Goal: Book appointment/travel/reservation

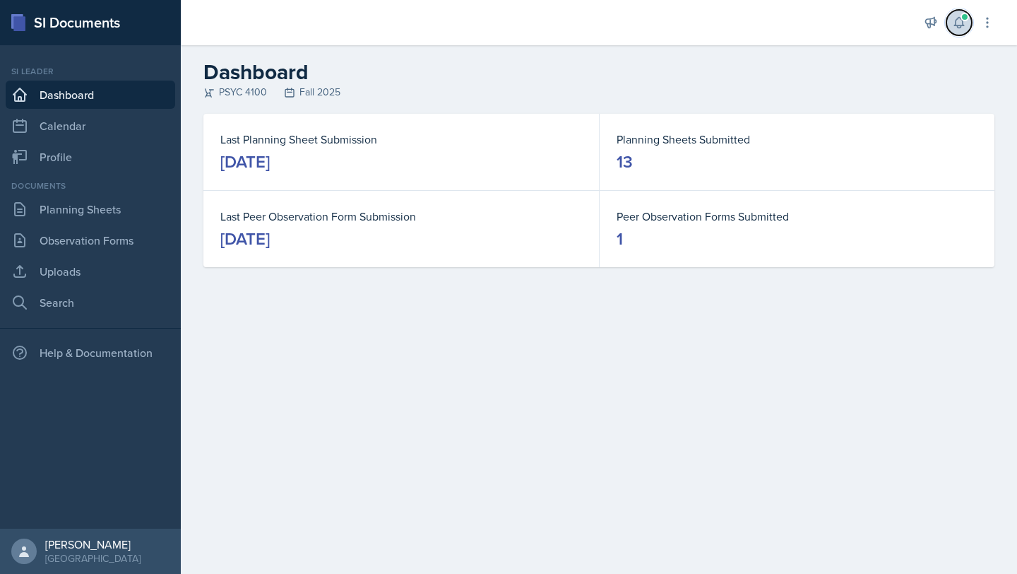
click at [959, 23] on icon at bounding box center [959, 23] width 14 height 14
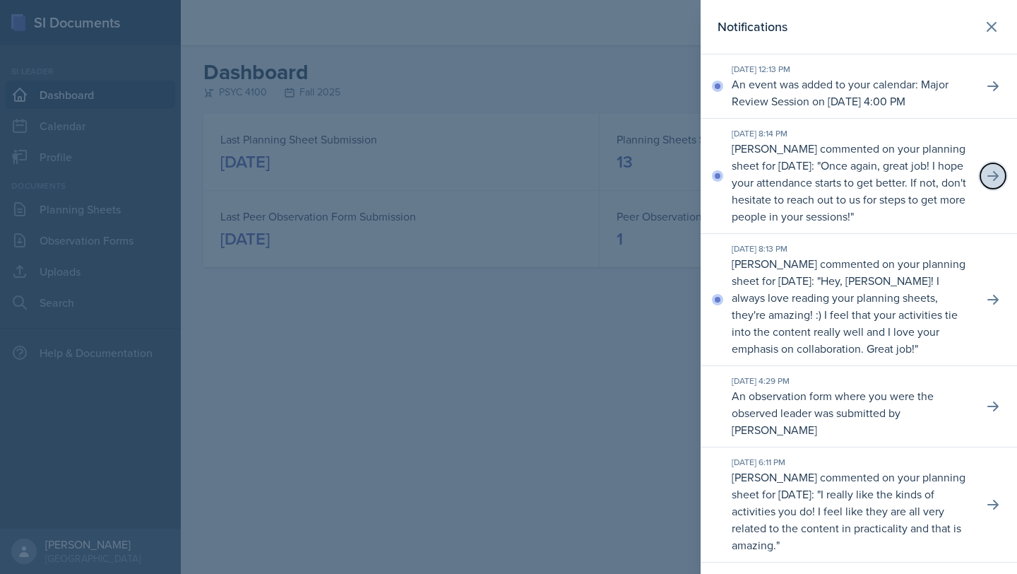
click at [986, 183] on icon at bounding box center [993, 176] width 14 height 14
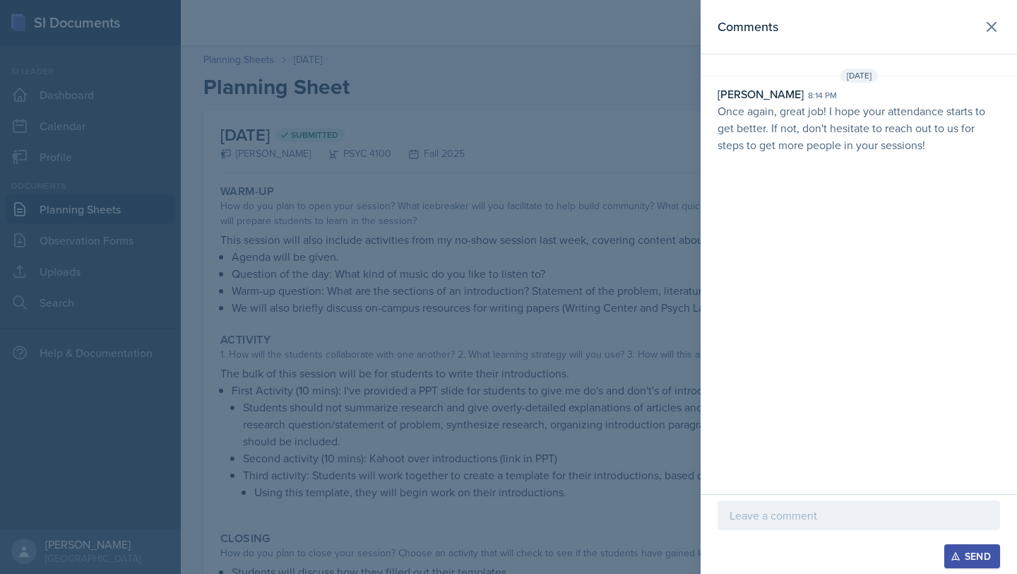
click at [760, 521] on p at bounding box center [859, 515] width 259 height 17
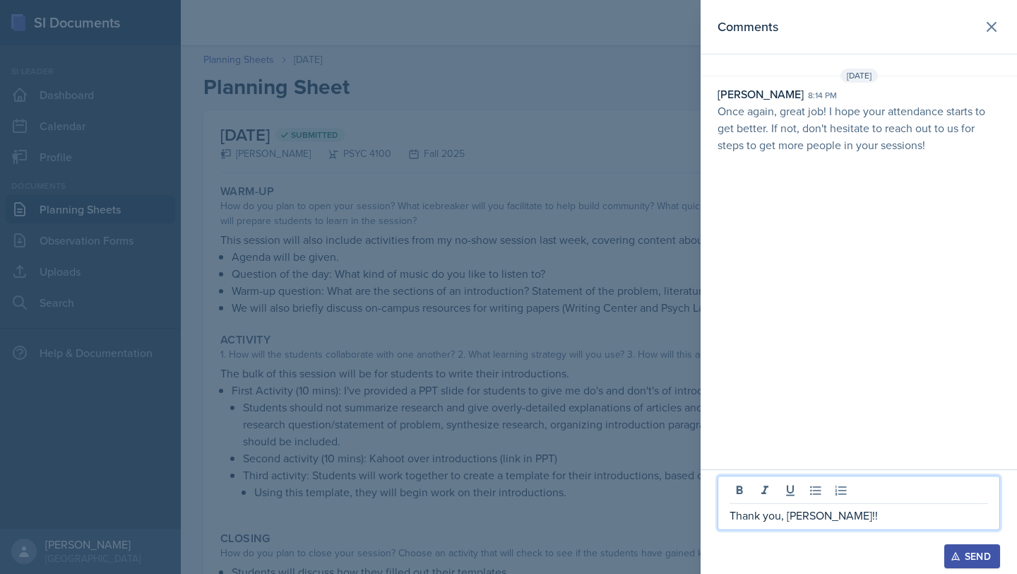
click at [961, 559] on div "Send" at bounding box center [972, 555] width 37 height 11
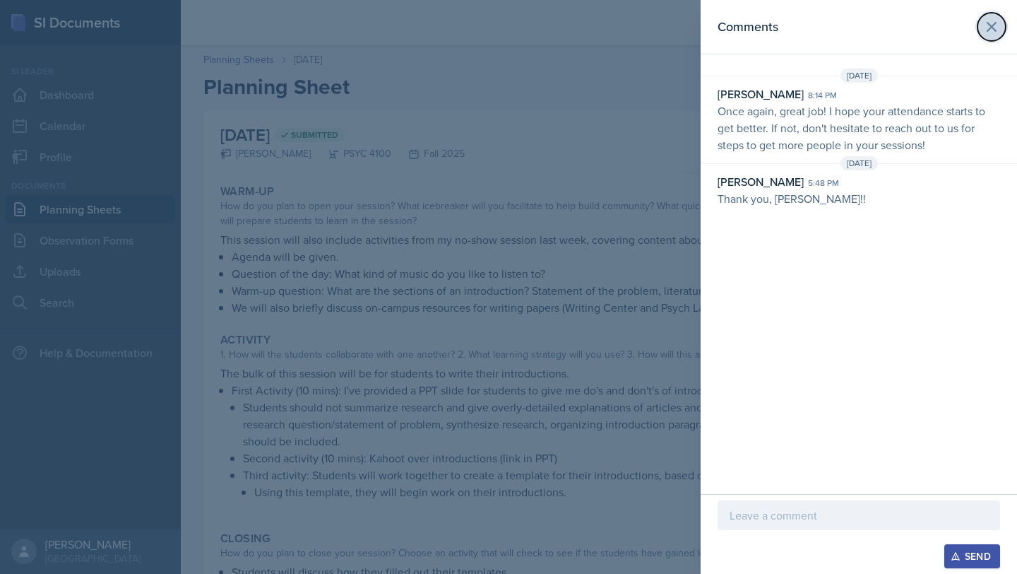
click at [988, 23] on icon at bounding box center [992, 27] width 8 height 8
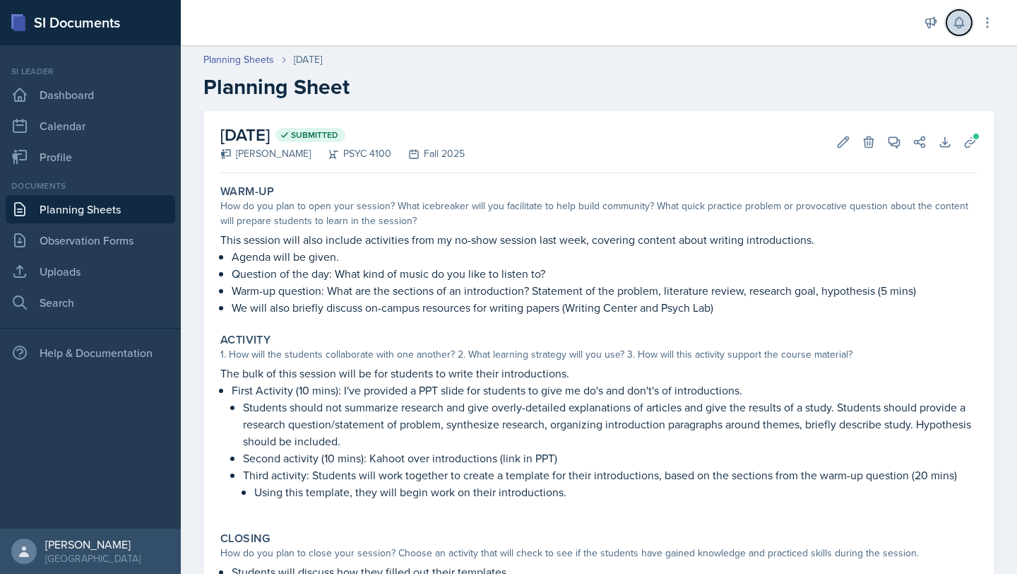
click at [956, 32] on button at bounding box center [959, 22] width 25 height 25
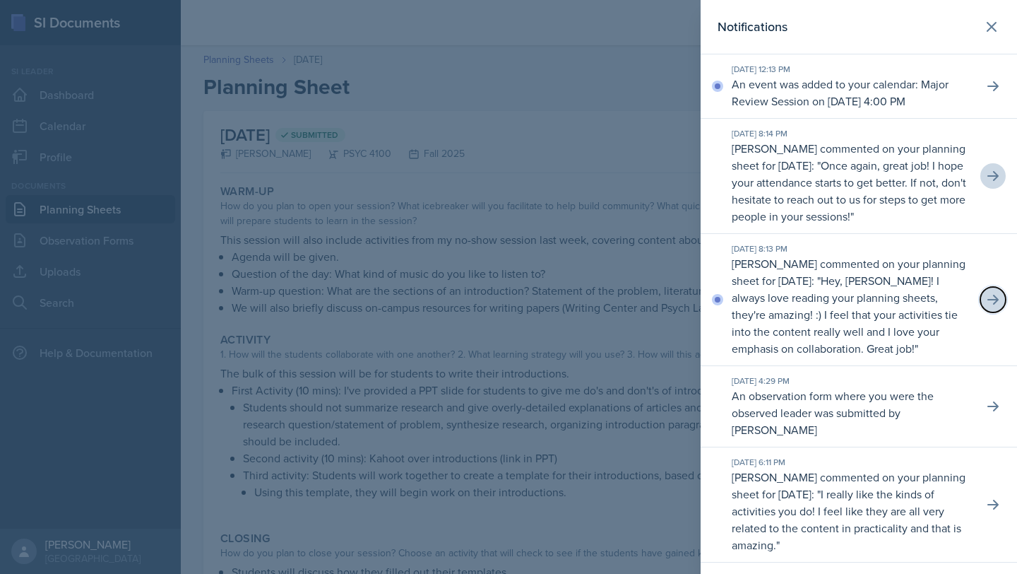
click at [986, 307] on icon at bounding box center [993, 299] width 14 height 14
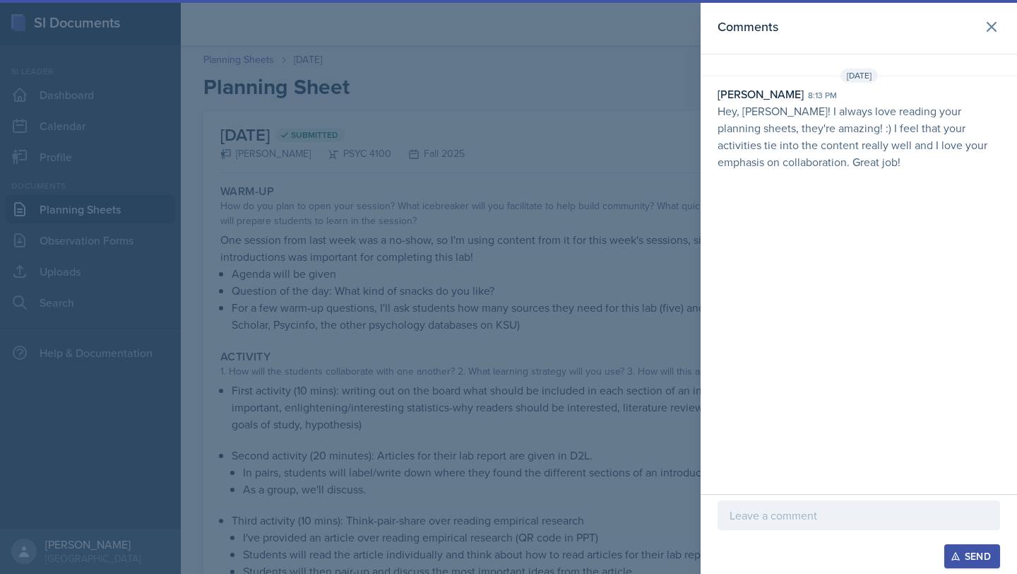
click at [759, 508] on p at bounding box center [859, 515] width 259 height 17
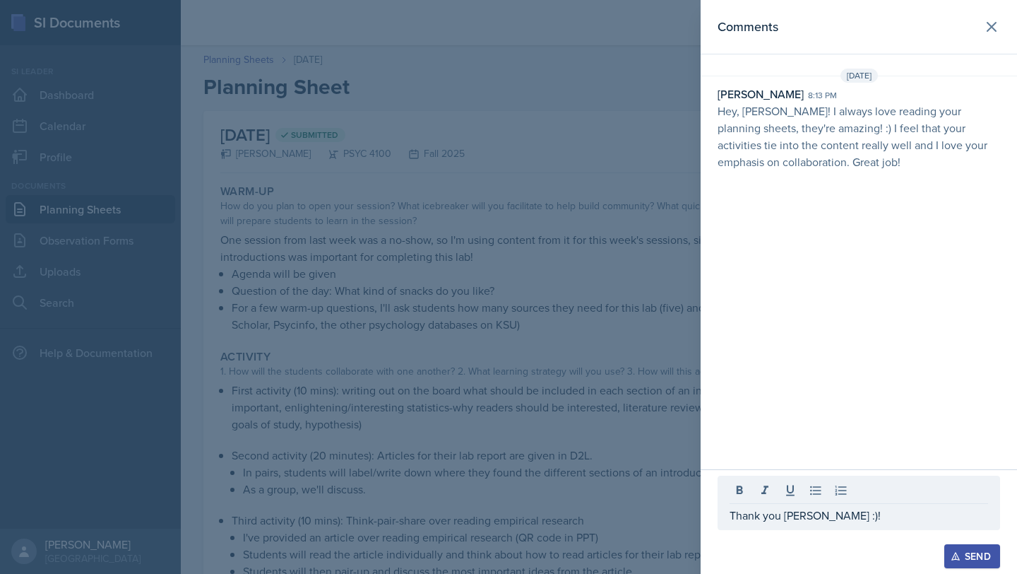
click at [993, 546] on button "Send" at bounding box center [973, 556] width 56 height 24
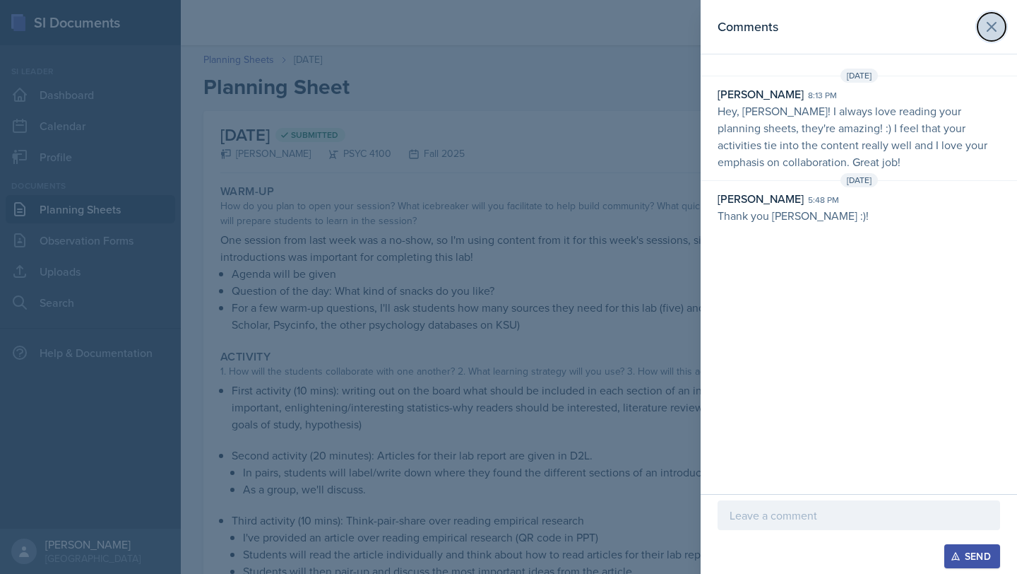
click at [994, 31] on icon at bounding box center [991, 26] width 17 height 17
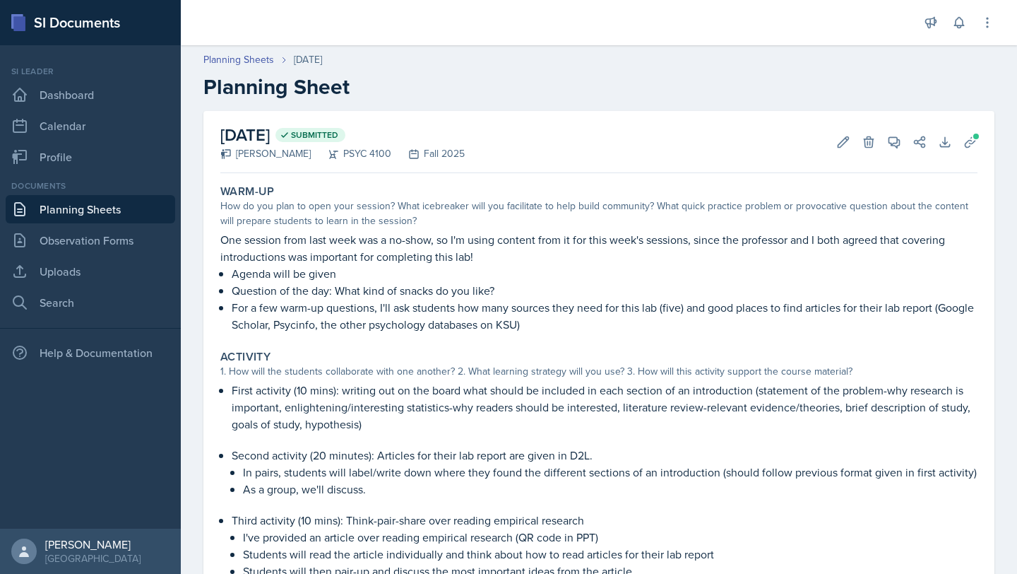
click at [64, 212] on link "Planning Sheets" at bounding box center [91, 209] width 170 height 28
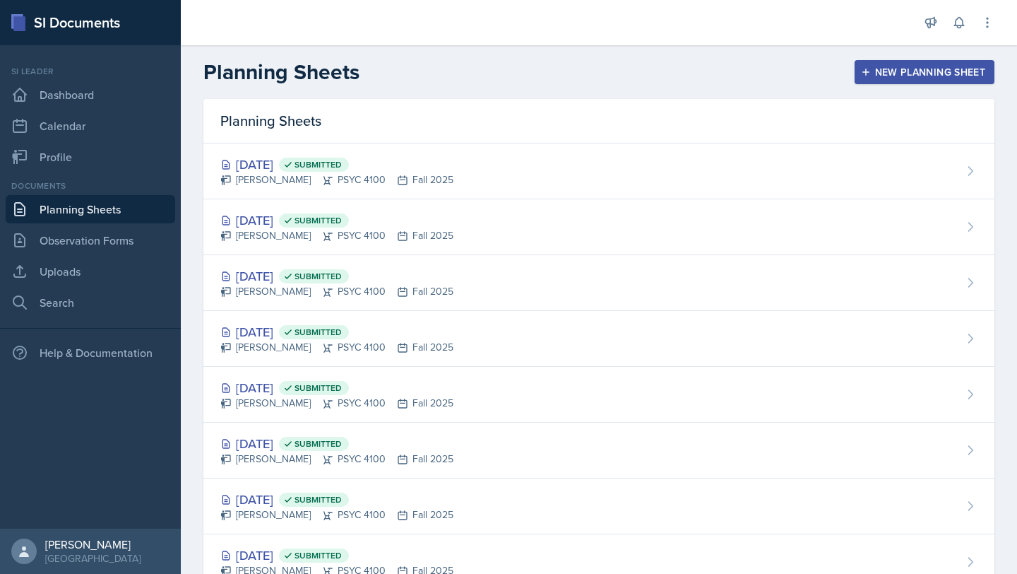
click at [923, 74] on div "New Planning Sheet" at bounding box center [925, 71] width 122 height 11
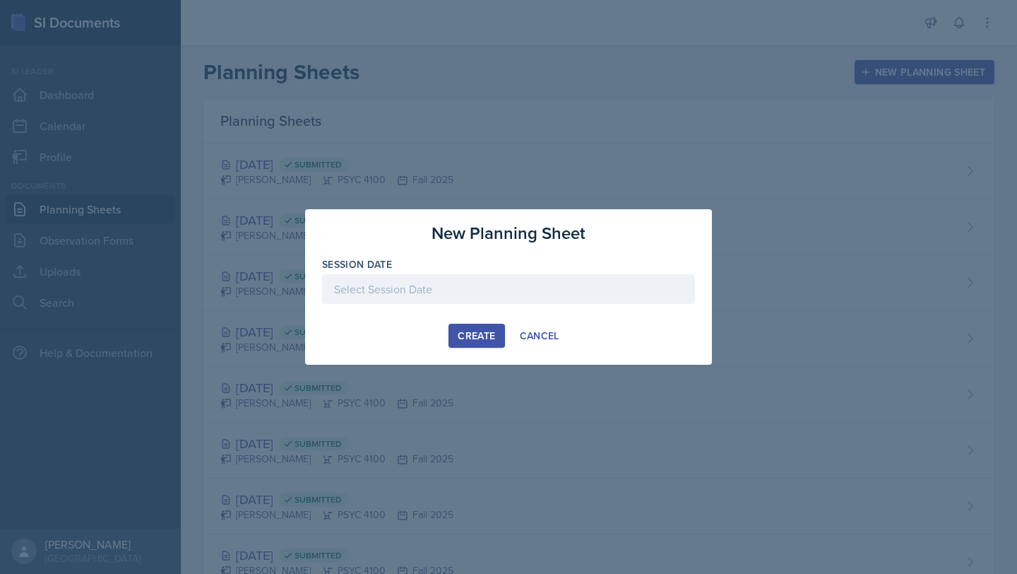
click at [564, 282] on div at bounding box center [508, 289] width 373 height 30
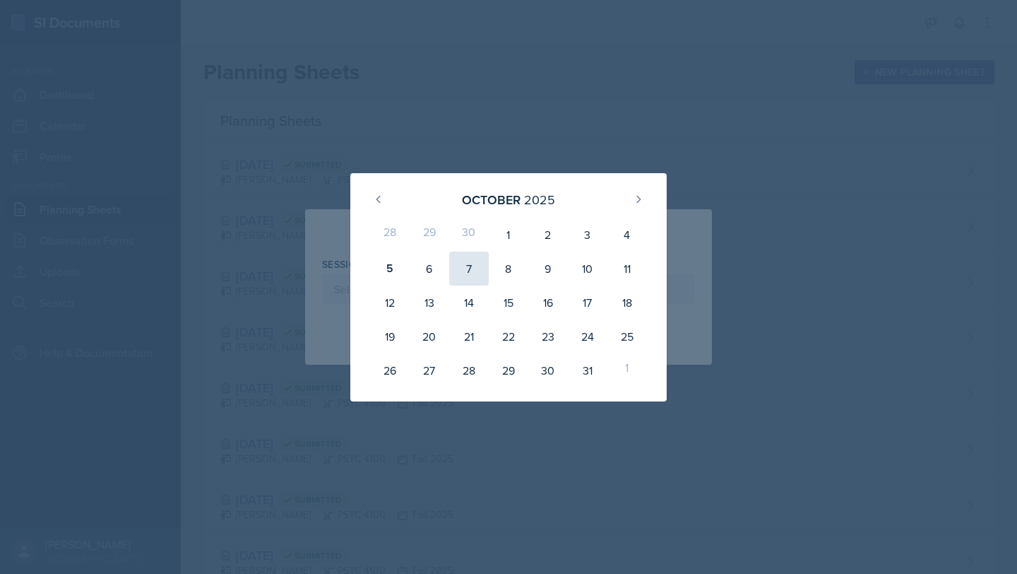
click at [474, 269] on div "7" at bounding box center [469, 269] width 40 height 34
type input "[DATE]"
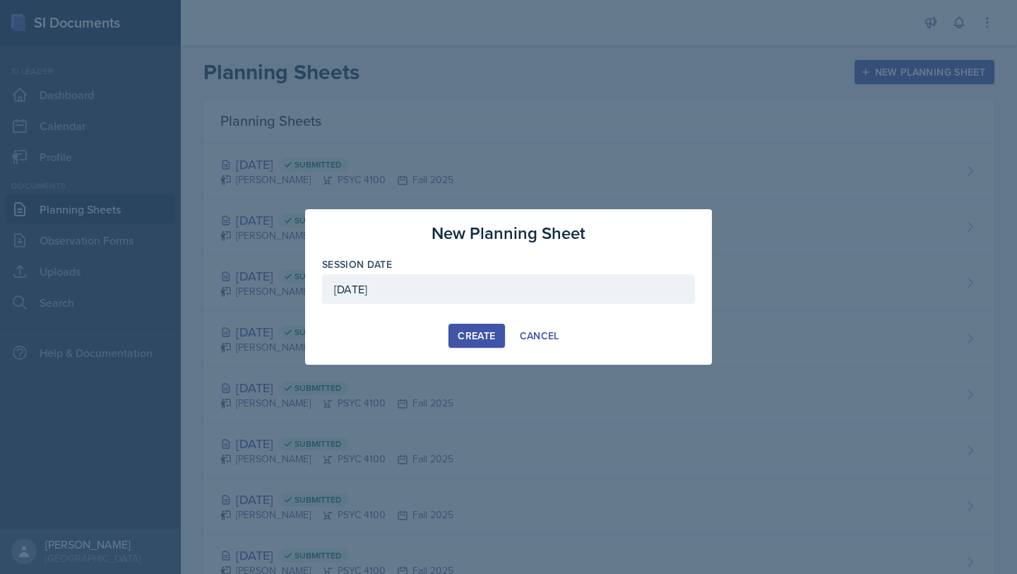
click at [475, 339] on div "Create" at bounding box center [476, 335] width 37 height 11
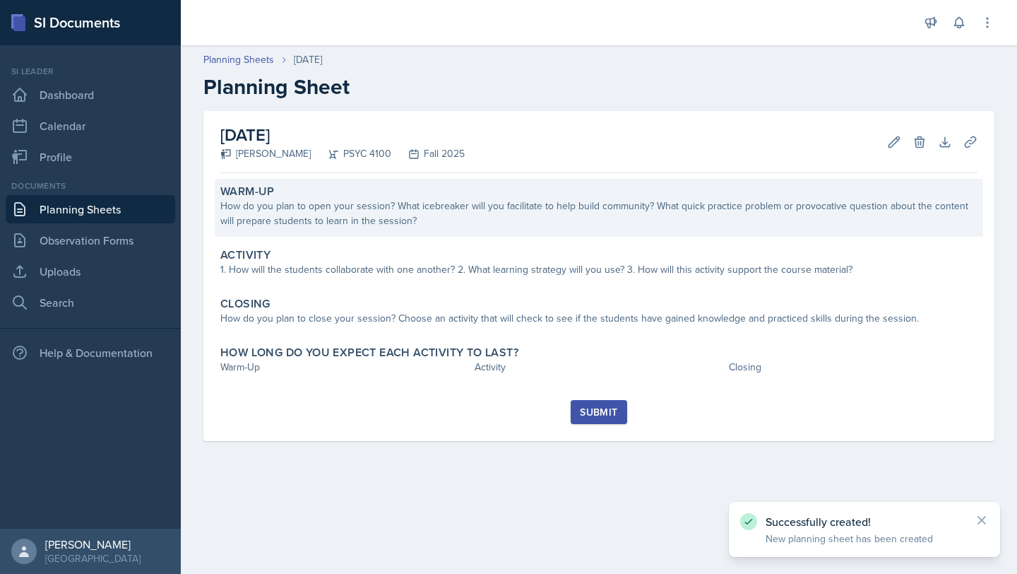
click at [470, 220] on div "How do you plan to open your session? What icebreaker will you facilitate to he…" at bounding box center [598, 214] width 757 height 30
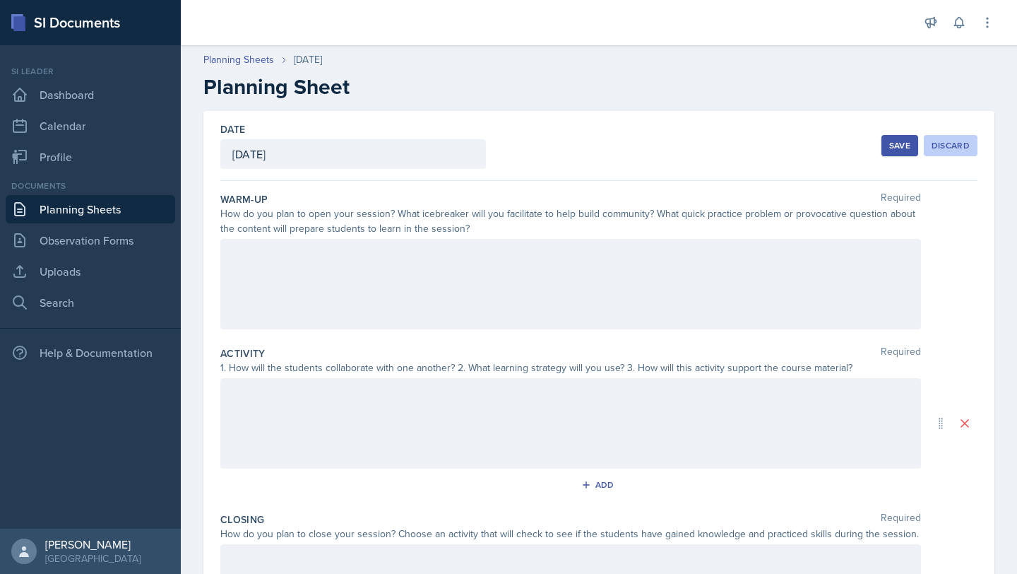
click at [954, 147] on div "Discard" at bounding box center [951, 145] width 38 height 11
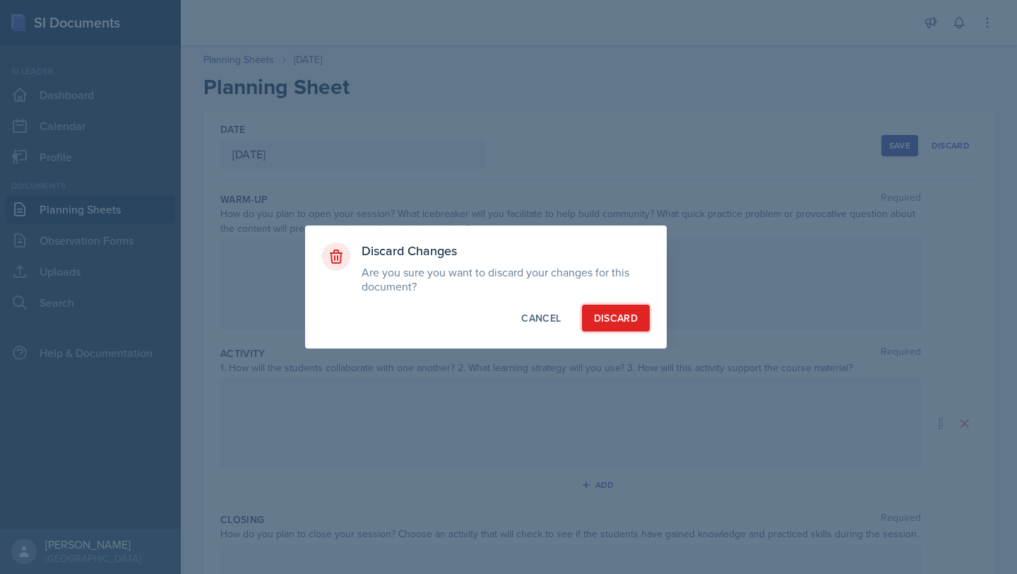
click at [627, 328] on button "Discard" at bounding box center [616, 317] width 68 height 27
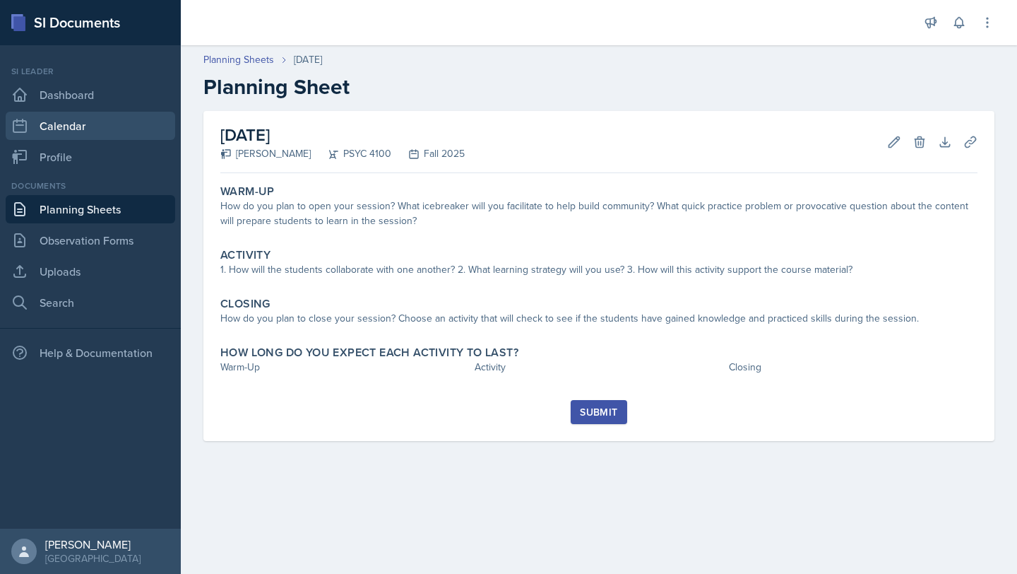
click at [103, 124] on link "Calendar" at bounding box center [91, 126] width 170 height 28
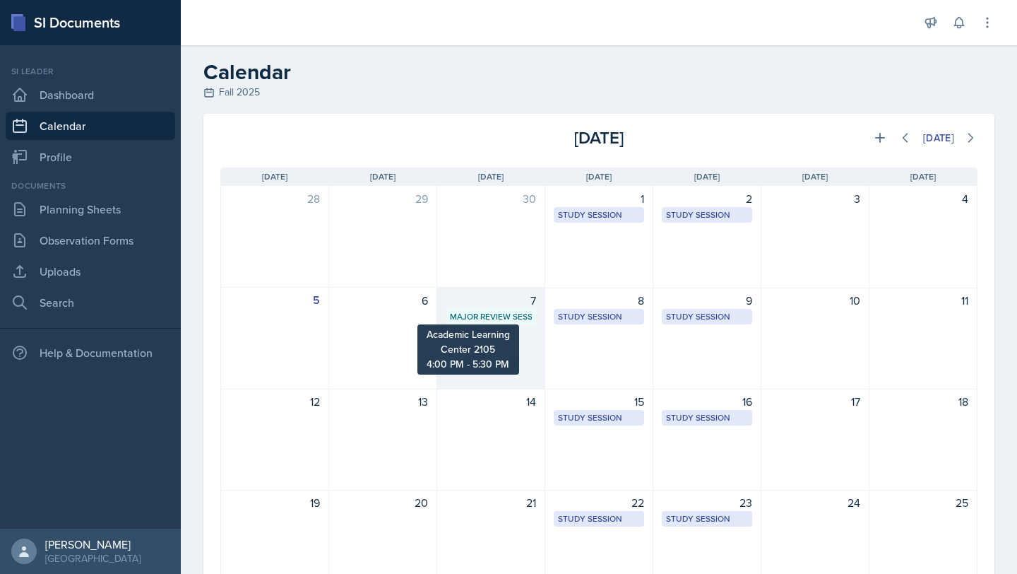
click at [512, 322] on div "Major Review Session" at bounding box center [491, 316] width 82 height 13
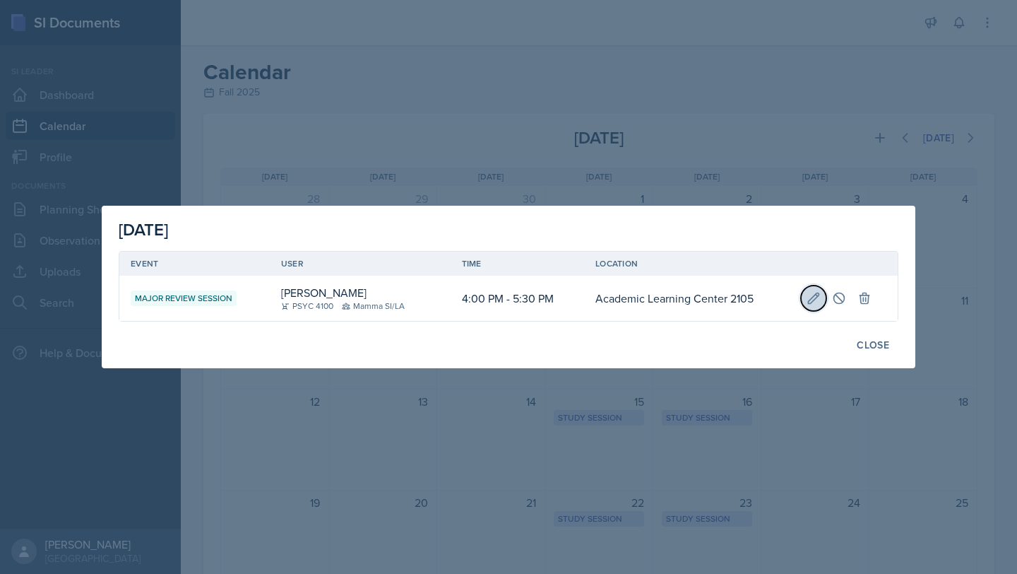
click at [809, 298] on icon at bounding box center [814, 298] width 14 height 14
type input "[DATE]"
select select "4"
select select "0"
select select "PM"
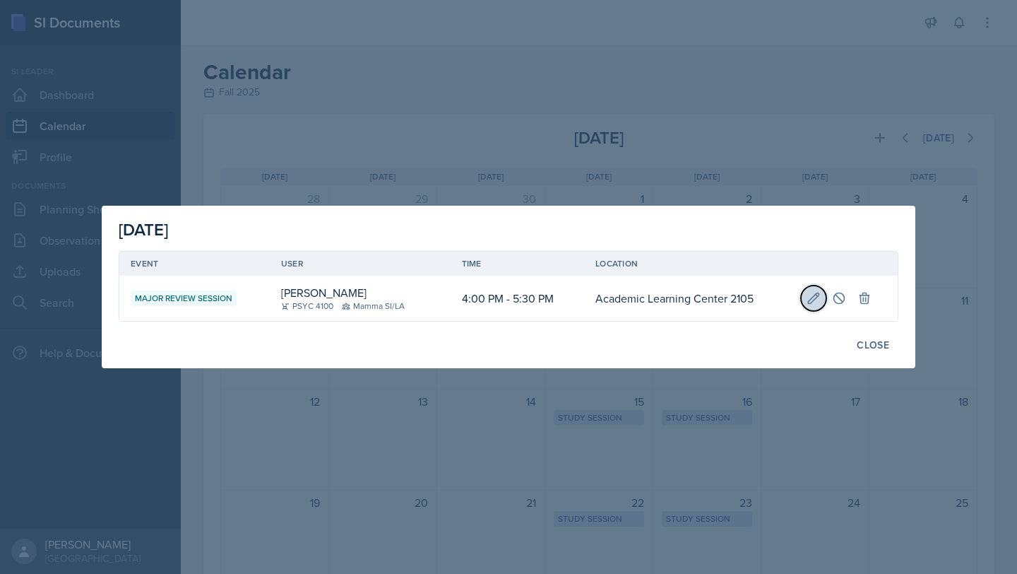
select select "5"
select select "30"
select select "PM"
type input "Academic Learning Center 2105"
select select "66bb7cbf-e419-488b-a7ef-f63bc5f9ed04"
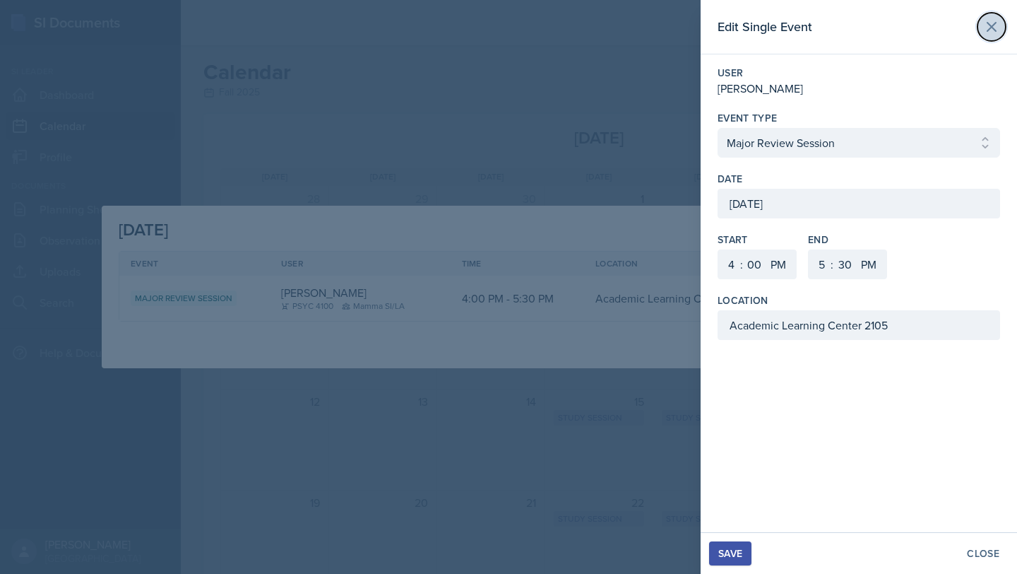
click at [986, 28] on icon at bounding box center [991, 26] width 17 height 17
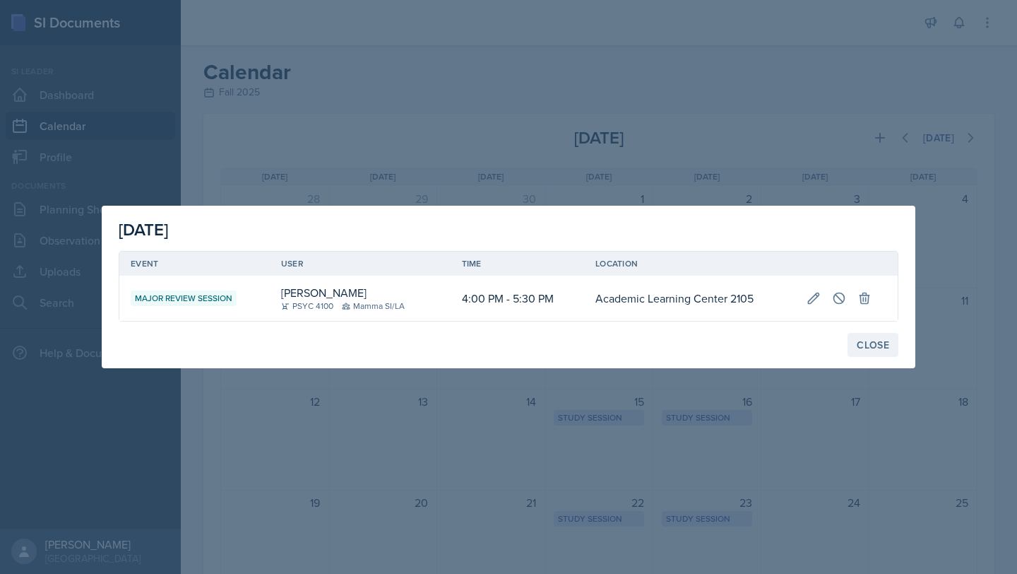
click at [875, 350] on div "Close" at bounding box center [873, 344] width 32 height 11
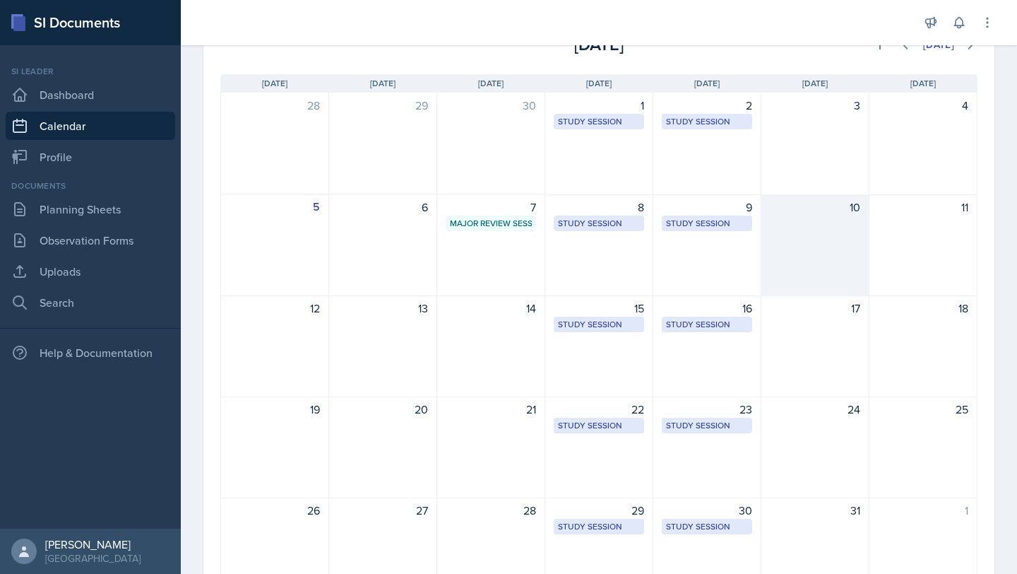
scroll to position [36, 0]
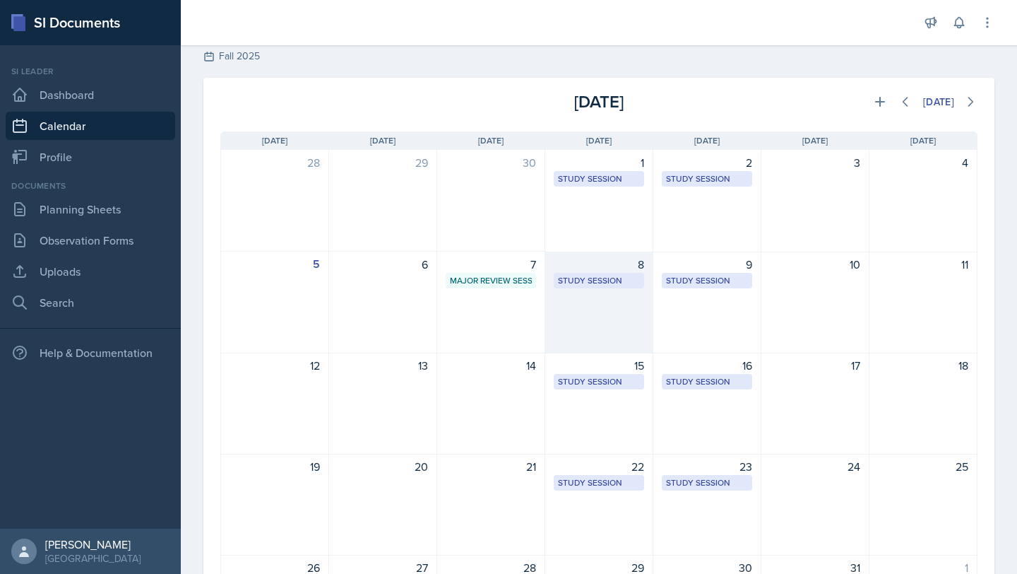
click at [613, 290] on div "8 Study Session [GEOGRAPHIC_DATA] 2031 2:00 PM - 2:50 PM" at bounding box center [599, 303] width 108 height 102
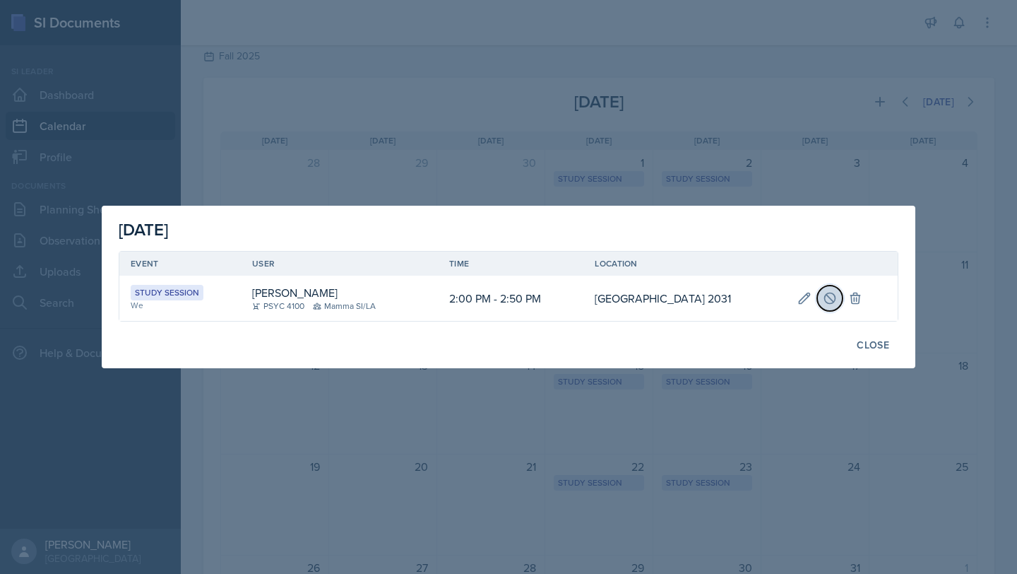
click at [830, 298] on icon at bounding box center [830, 298] width 14 height 14
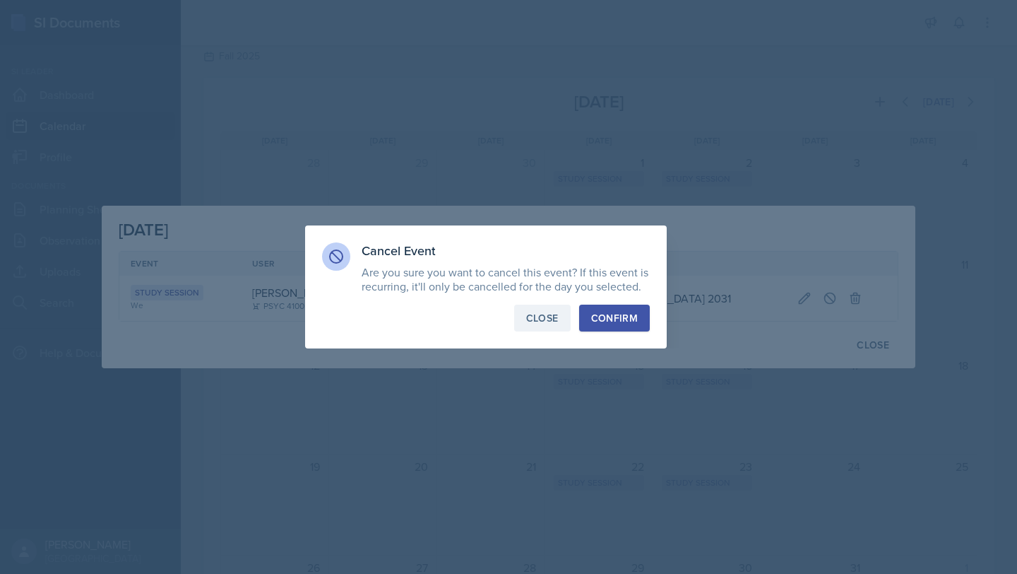
click at [551, 318] on div "Close" at bounding box center [542, 318] width 32 height 14
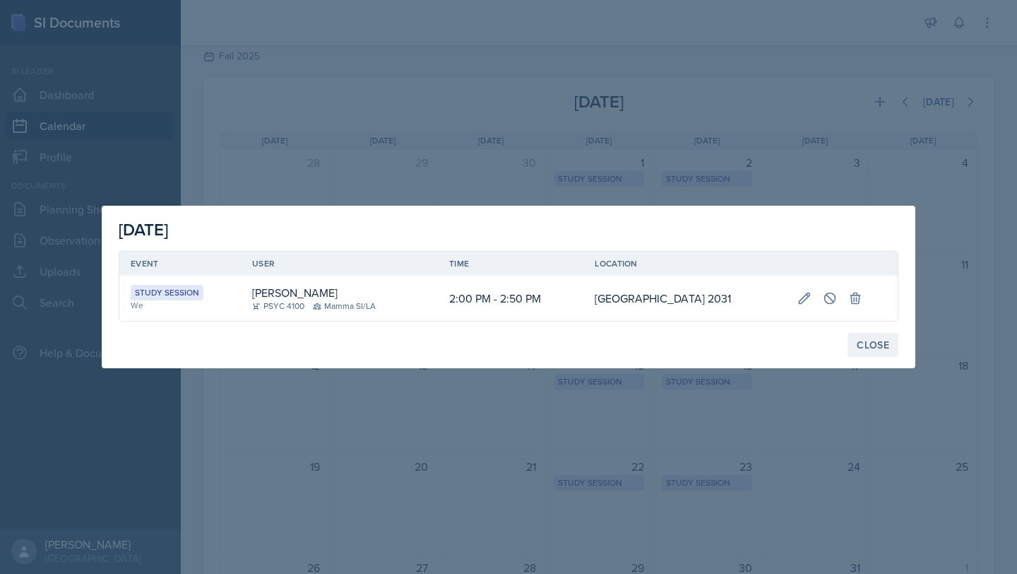
click at [873, 341] on div "Close" at bounding box center [873, 344] width 32 height 11
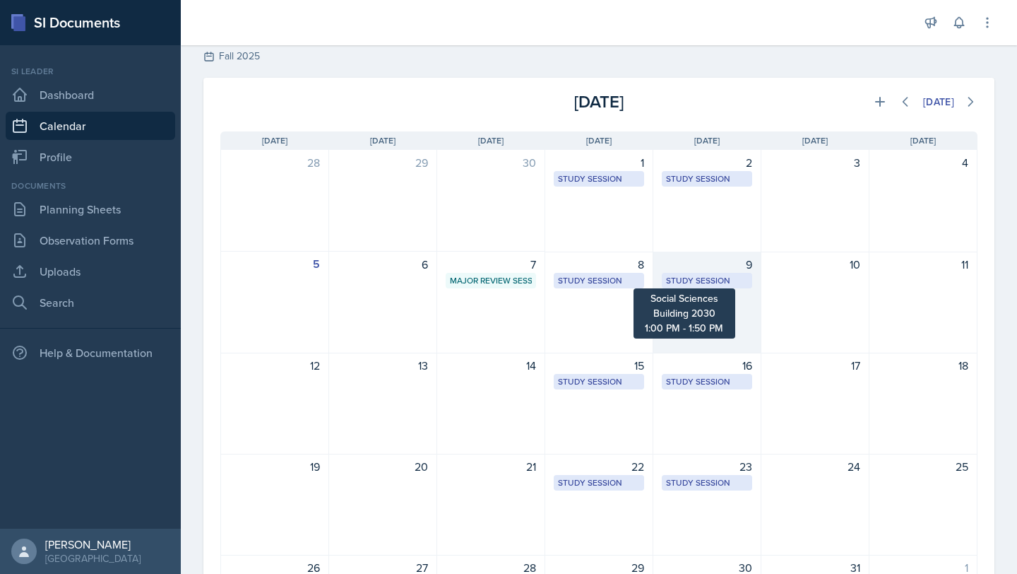
click at [698, 279] on div "Study Session" at bounding box center [707, 280] width 82 height 13
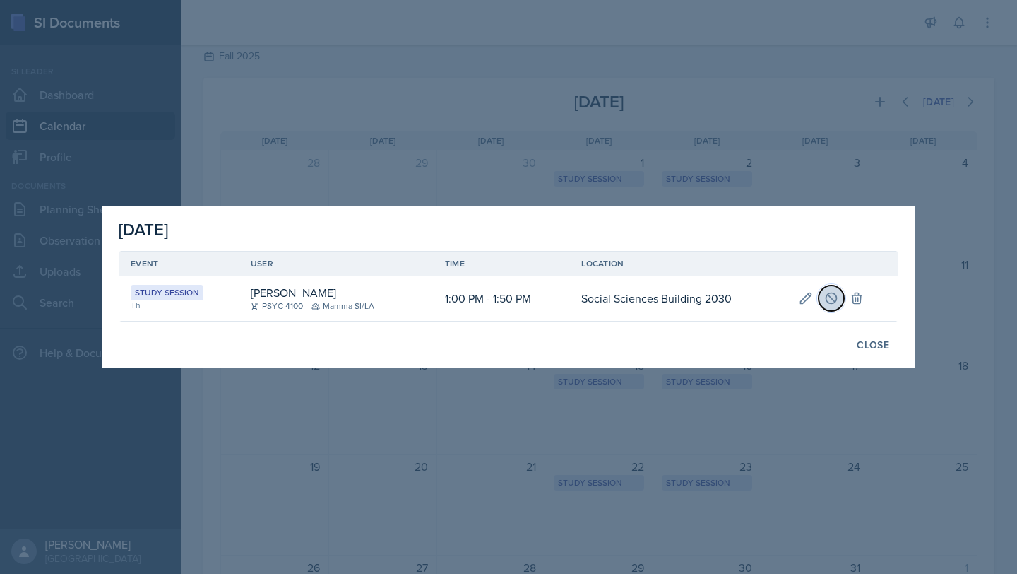
click at [831, 298] on icon at bounding box center [832, 297] width 11 height 11
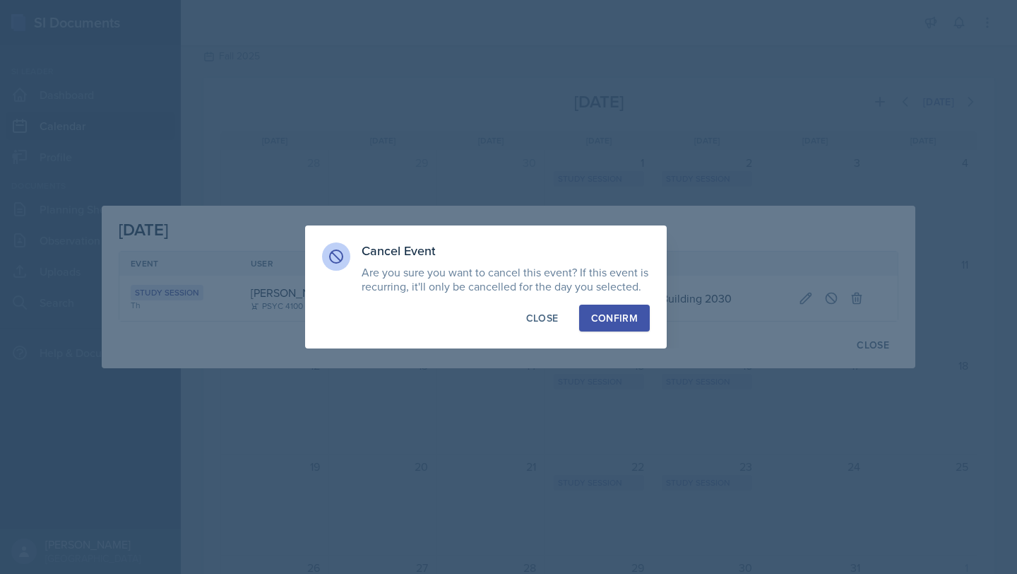
click at [637, 312] on div "Confirm" at bounding box center [614, 318] width 47 height 14
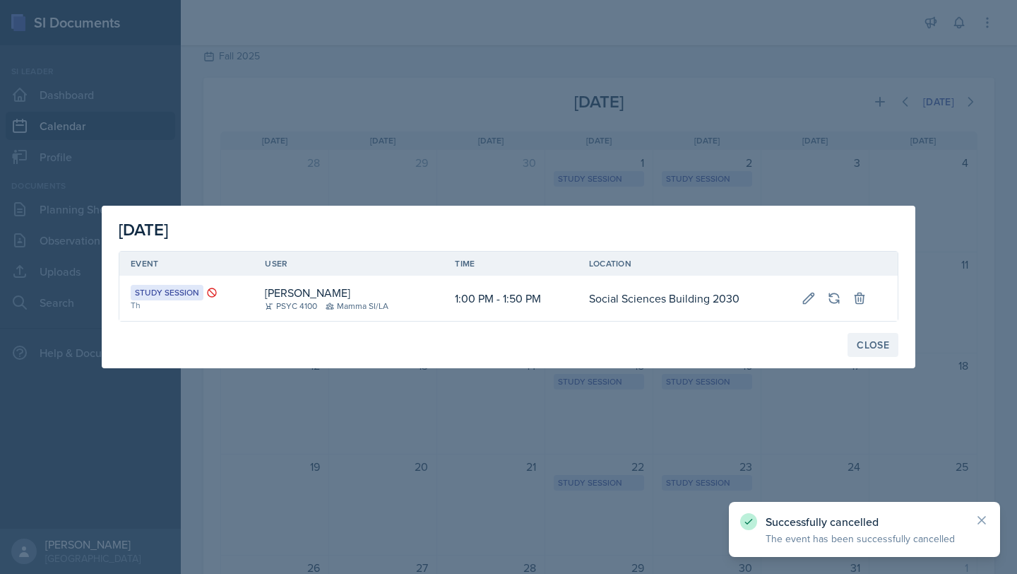
click at [889, 339] on div "Close" at bounding box center [873, 344] width 32 height 11
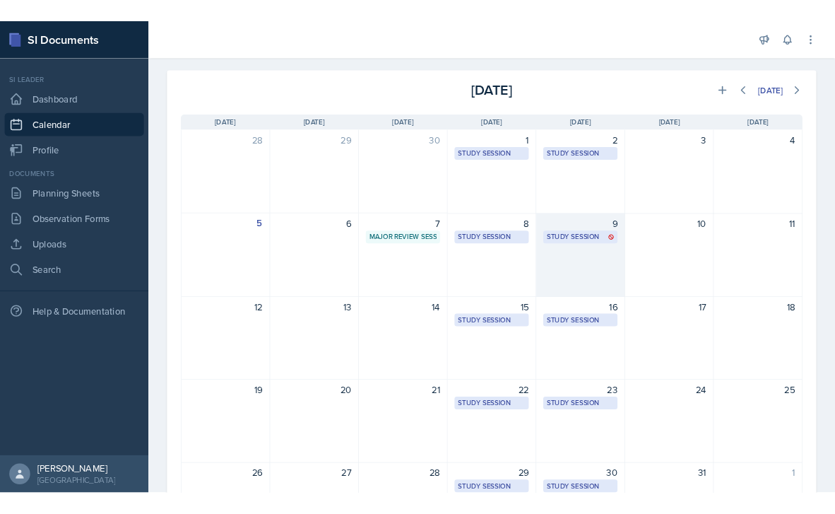
scroll to position [0, 0]
